Goal: Information Seeking & Learning: Learn about a topic

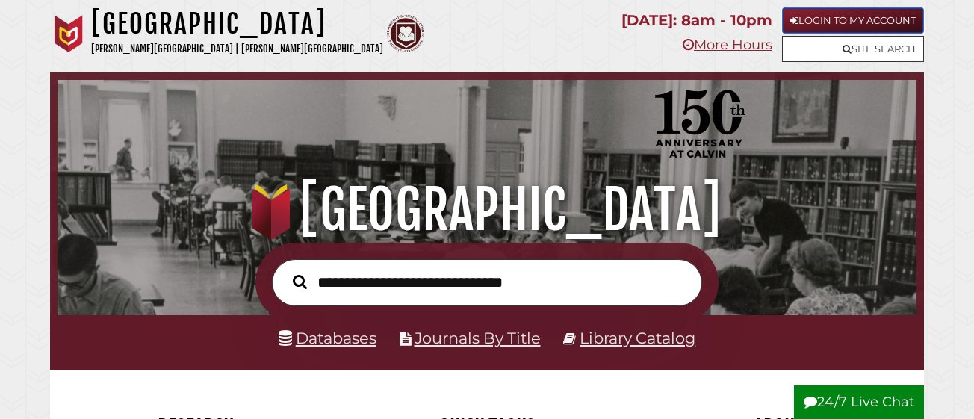
click at [856, 17] on link "Login to My Account" at bounding box center [853, 20] width 142 height 26
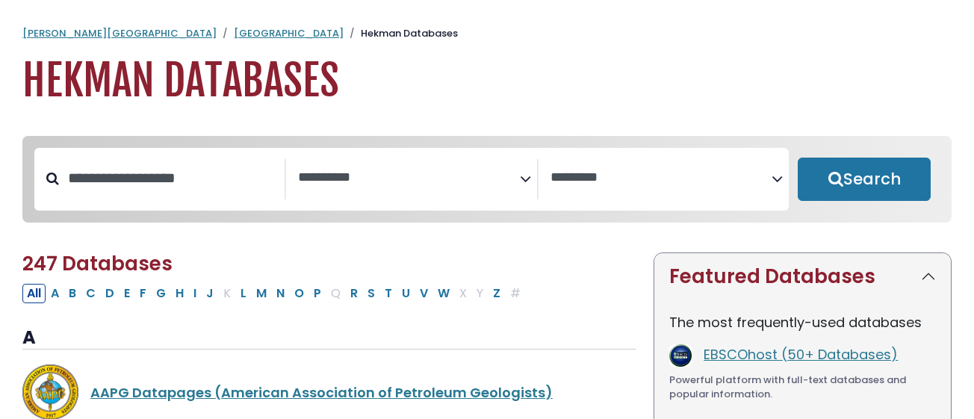
select select "Database Subject Filter"
select select "Database Vendors Filter"
click at [506, 176] on textarea "Search" at bounding box center [408, 178] width 221 height 16
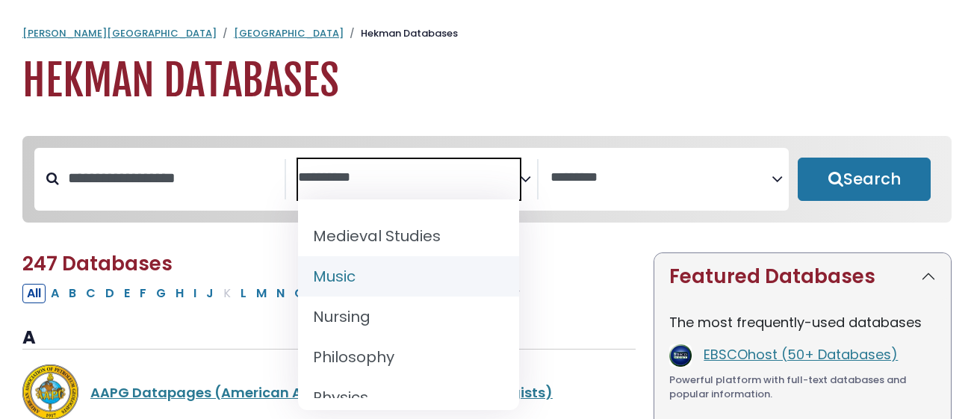
scroll to position [1157, 0]
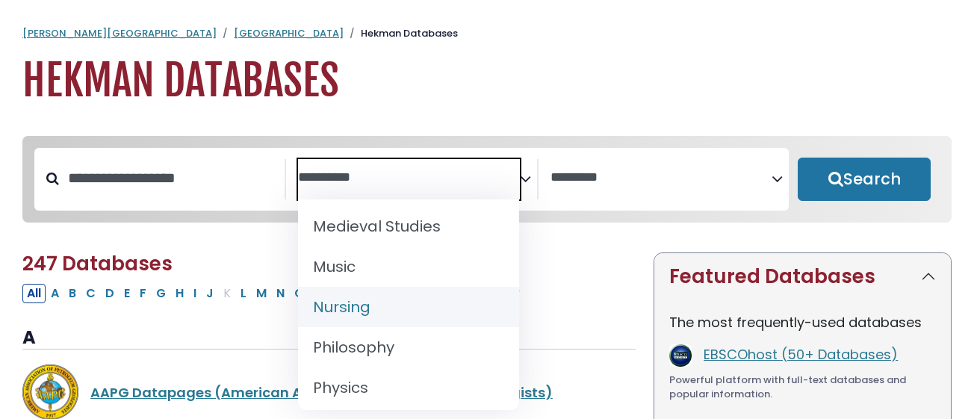
select select "*****"
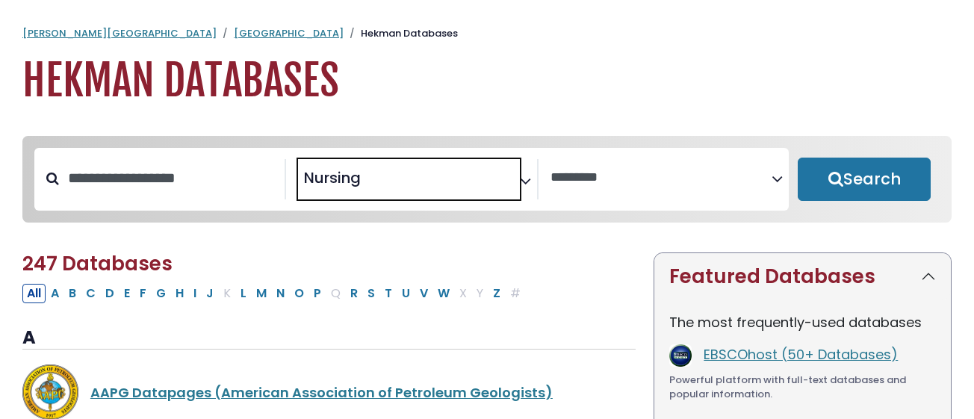
scroll to position [583, 0]
click at [610, 183] on textarea "Search" at bounding box center [661, 178] width 221 height 16
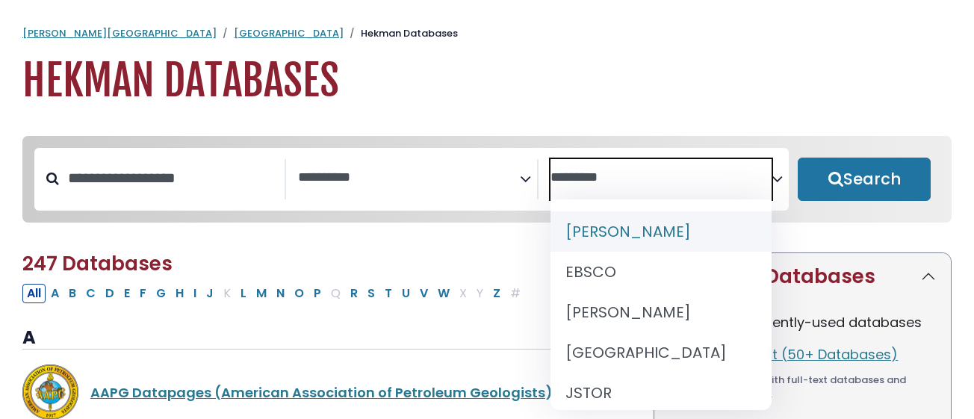
click at [474, 257] on h2 "247 Databases" at bounding box center [328, 263] width 613 height 23
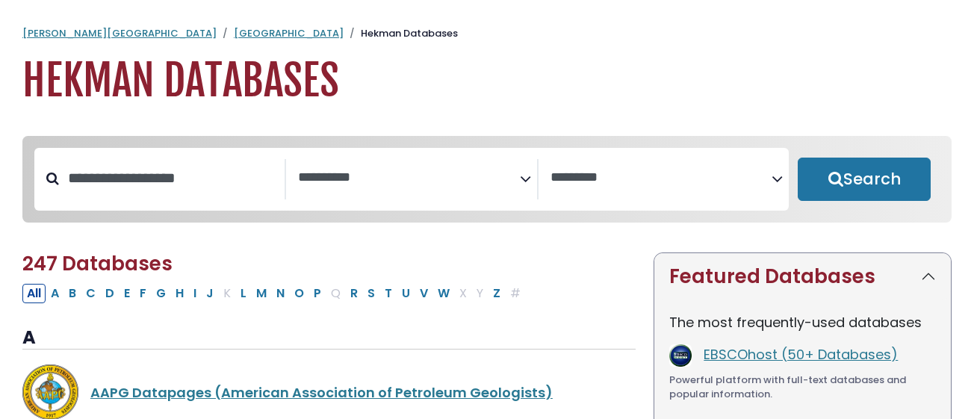
click at [489, 193] on span "Search filters" at bounding box center [408, 179] width 221 height 40
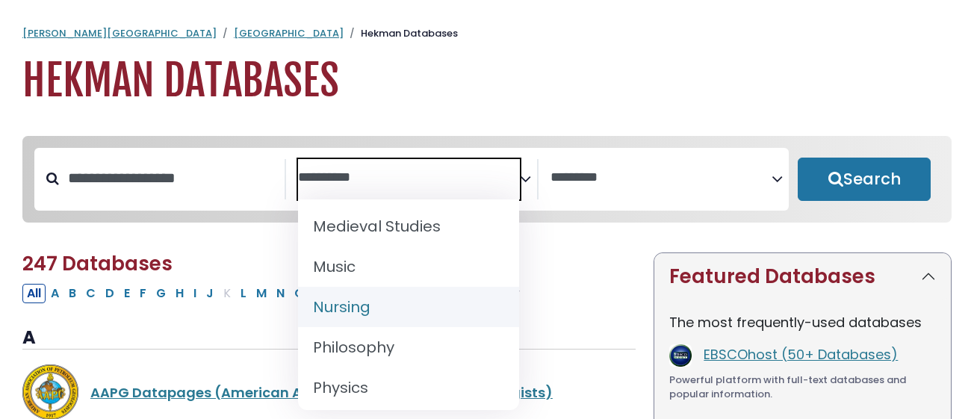
scroll to position [1158, 0]
select select "*****"
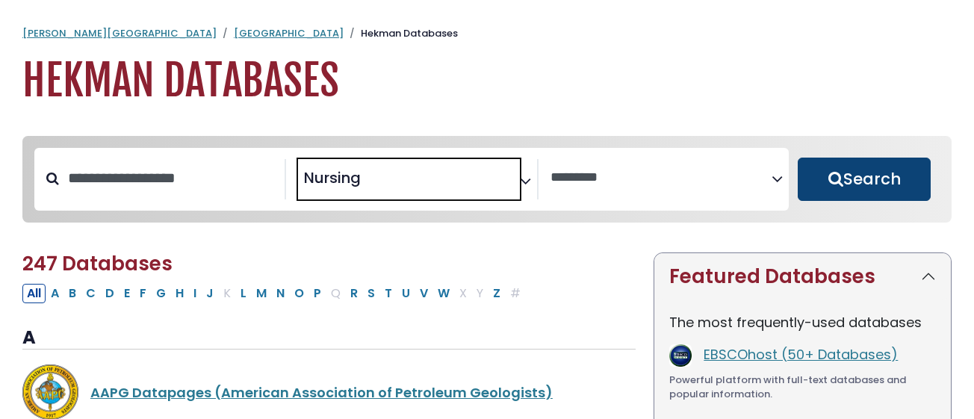
click at [854, 179] on button "Search" at bounding box center [864, 179] width 133 height 43
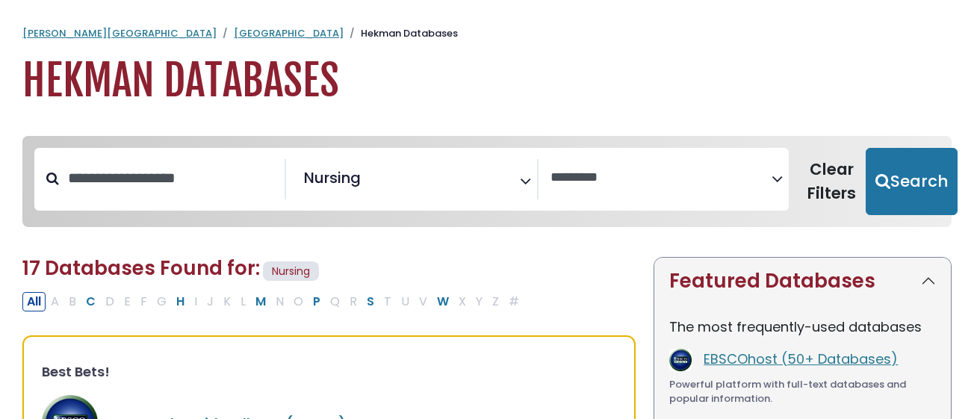
select select "Database Vendors Filter"
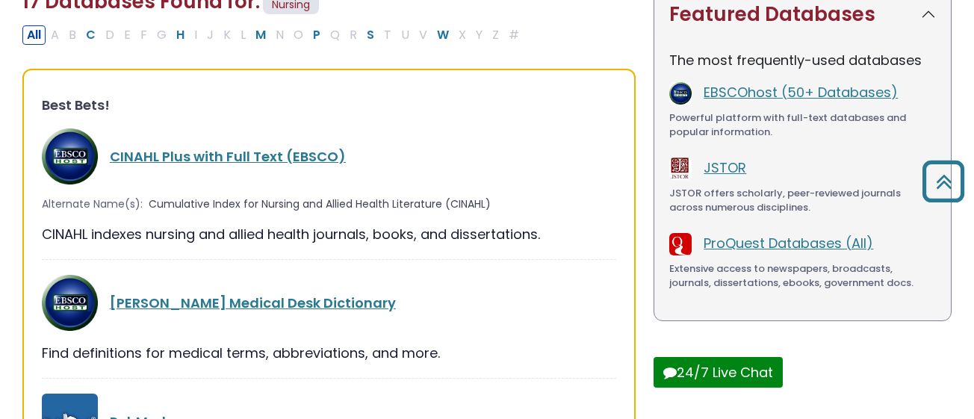
scroll to position [266, 0]
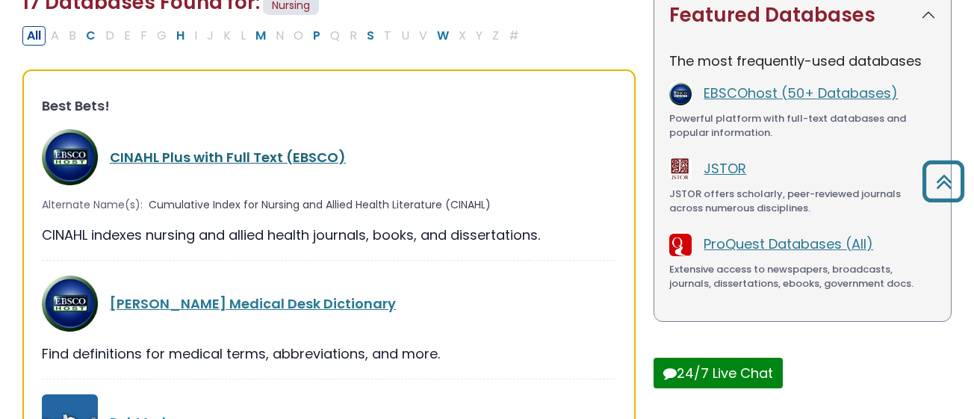
click at [270, 155] on link "CINAHL Plus with Full Text (EBSCO)" at bounding box center [228, 157] width 236 height 19
